Goal: Navigation & Orientation: Find specific page/section

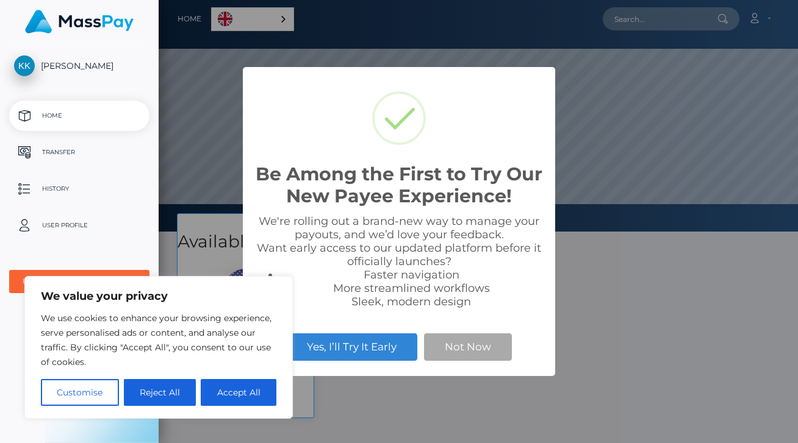
scroll to position [232, 639]
click at [248, 391] on button "Accept All" at bounding box center [239, 392] width 76 height 27
checkbox input "true"
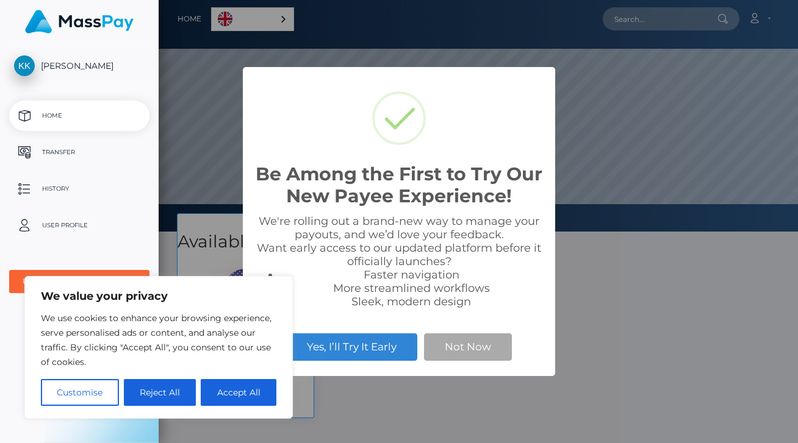
checkbox input "true"
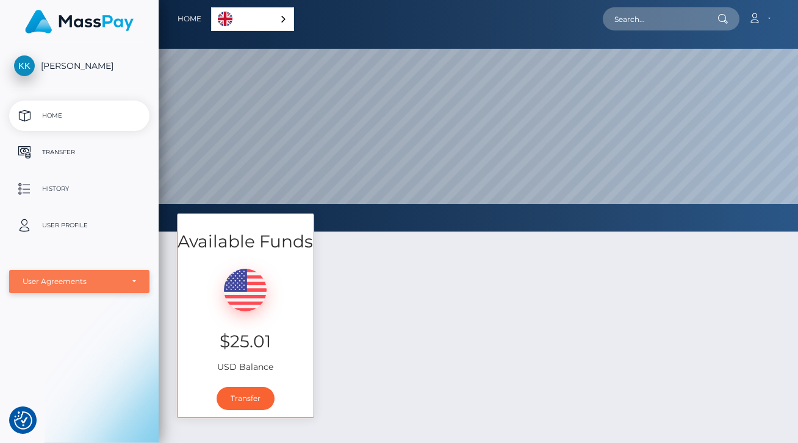
click at [135, 282] on div "User Agreements" at bounding box center [79, 282] width 113 height 10
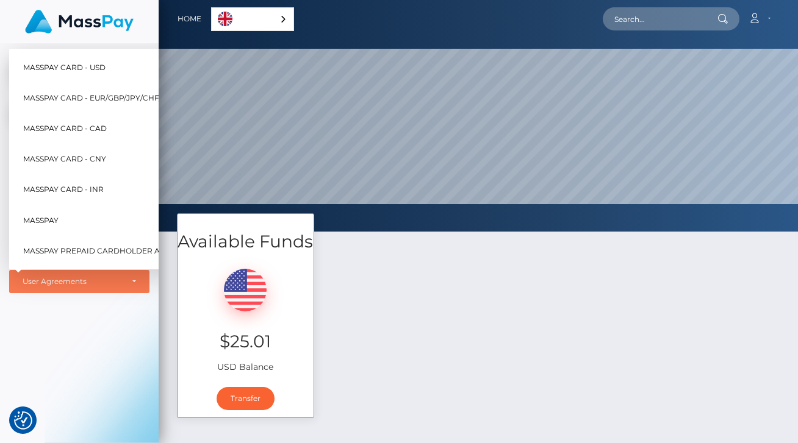
click at [402, 293] on div "Available Funds $25.01 USD Balance Transfer" at bounding box center [478, 321] width 621 height 217
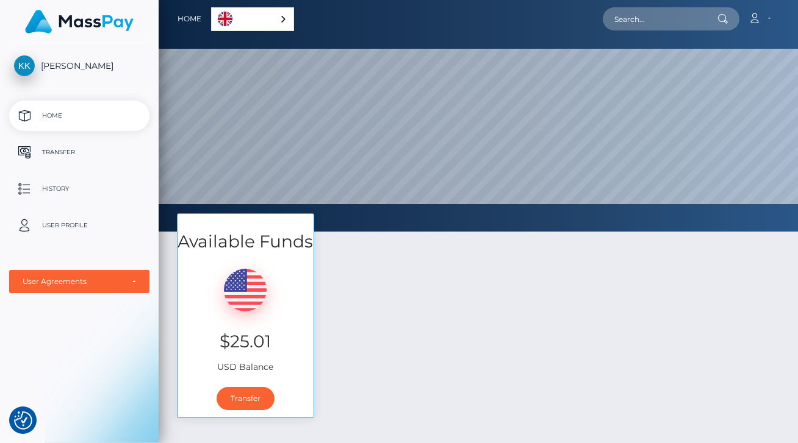
scroll to position [0, 0]
click at [100, 65] on span "[PERSON_NAME]" at bounding box center [79, 65] width 140 height 11
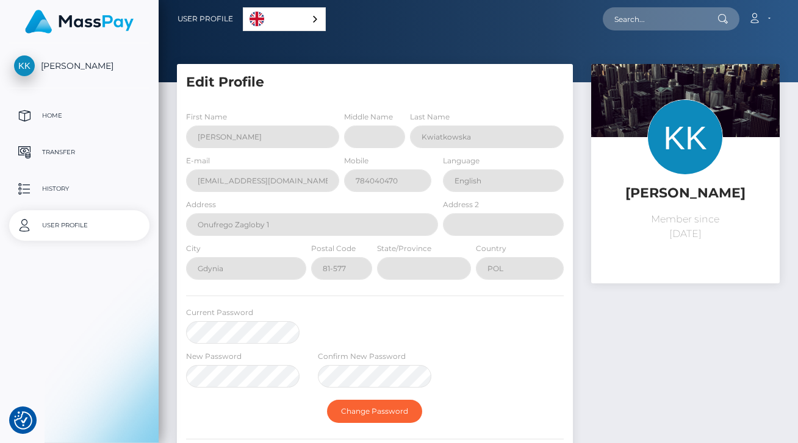
select select
click at [59, 114] on p "Home" at bounding box center [79, 116] width 130 height 18
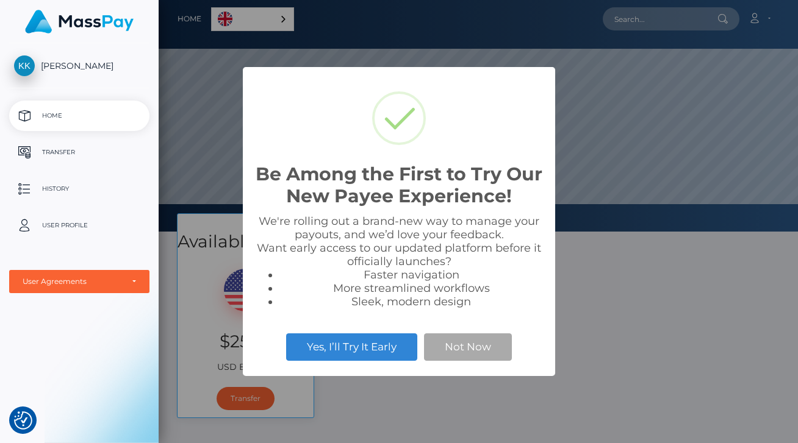
scroll to position [232, 639]
click at [455, 348] on button "Not Now" at bounding box center [468, 347] width 88 height 27
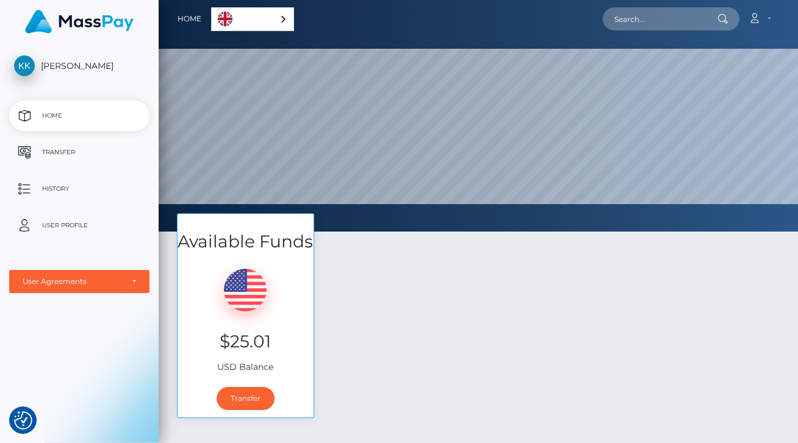
click at [61, 151] on p "Transfer" at bounding box center [79, 152] width 130 height 18
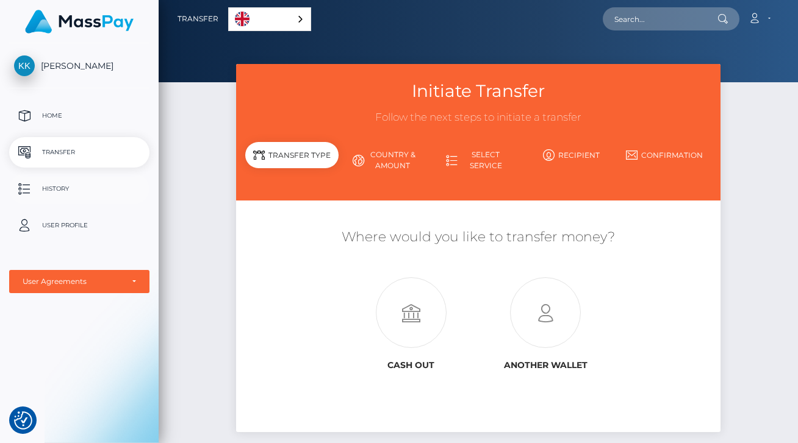
click at [56, 187] on p "History" at bounding box center [79, 189] width 130 height 18
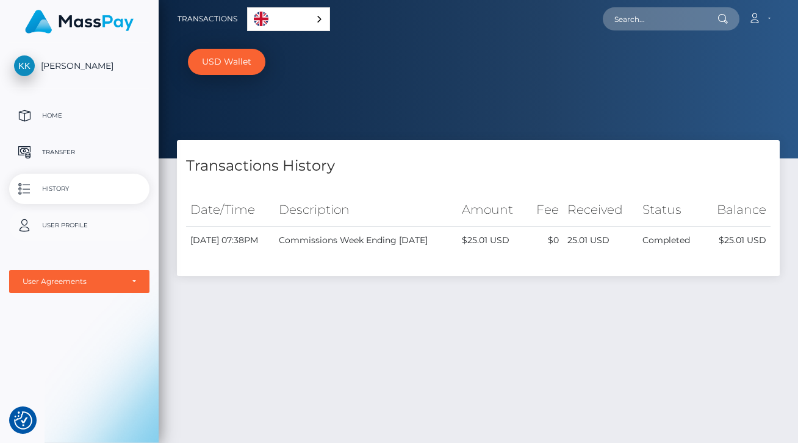
click at [57, 223] on p "User Profile" at bounding box center [79, 225] width 130 height 18
